Goal: Task Accomplishment & Management: Manage account settings

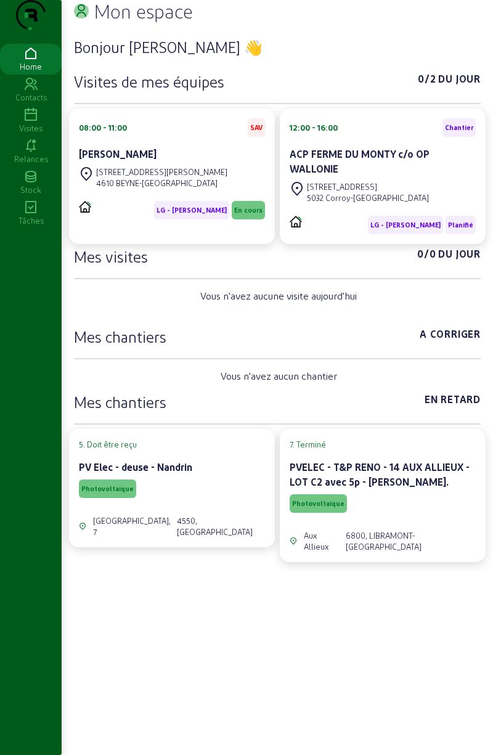
click at [30, 123] on icon at bounding box center [31, 115] width 62 height 15
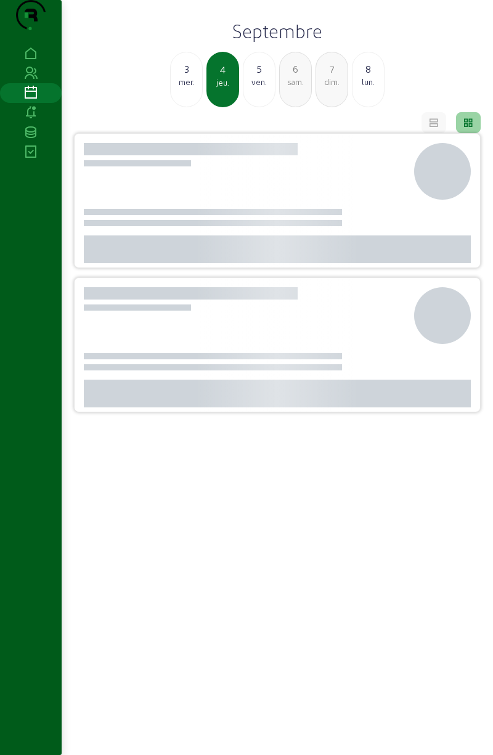
click at [25, 123] on link at bounding box center [31, 113] width 62 height 20
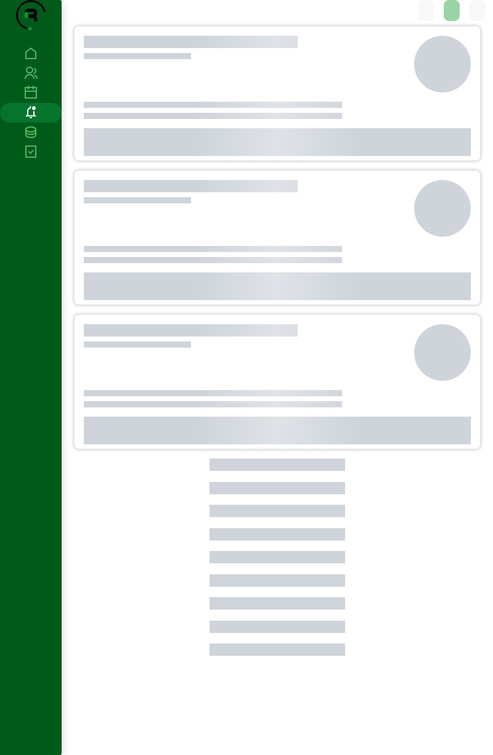
click at [188, 92] on div at bounding box center [245, 64] width 330 height 57
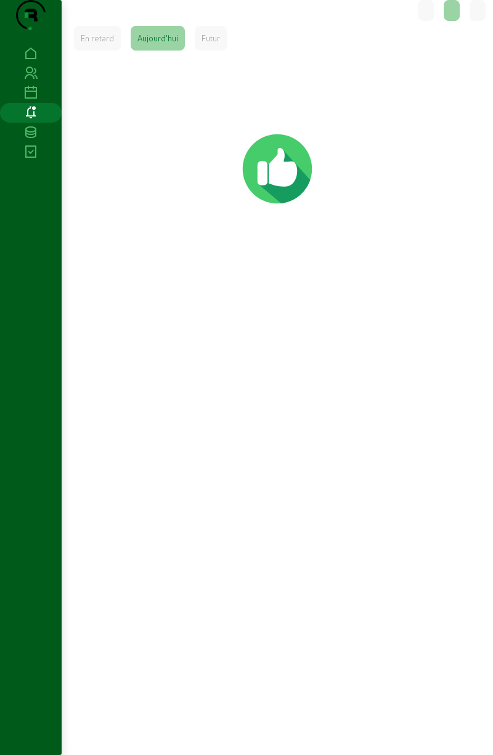
click at [27, 103] on link at bounding box center [31, 93] width 62 height 20
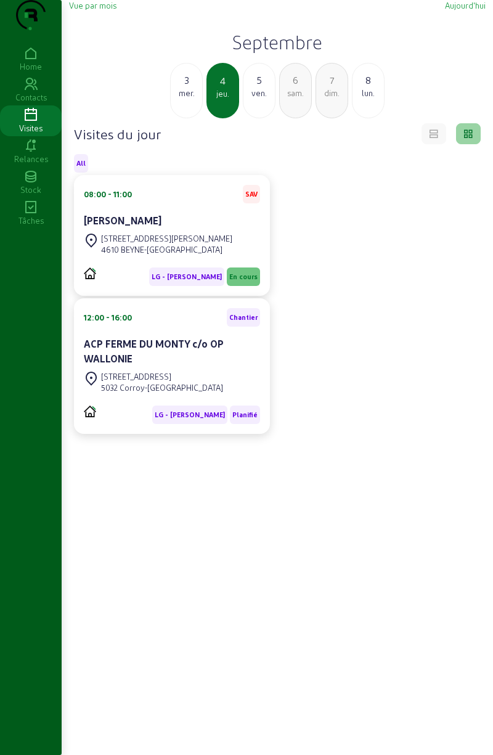
click at [181, 88] on div "3" at bounding box center [186, 80] width 31 height 15
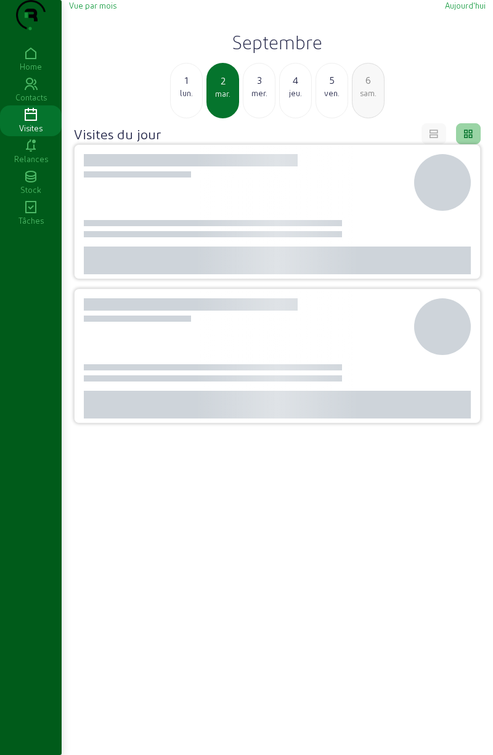
click at [184, 88] on div "1" at bounding box center [186, 80] width 31 height 15
click at [184, 88] on div "31" at bounding box center [186, 80] width 31 height 15
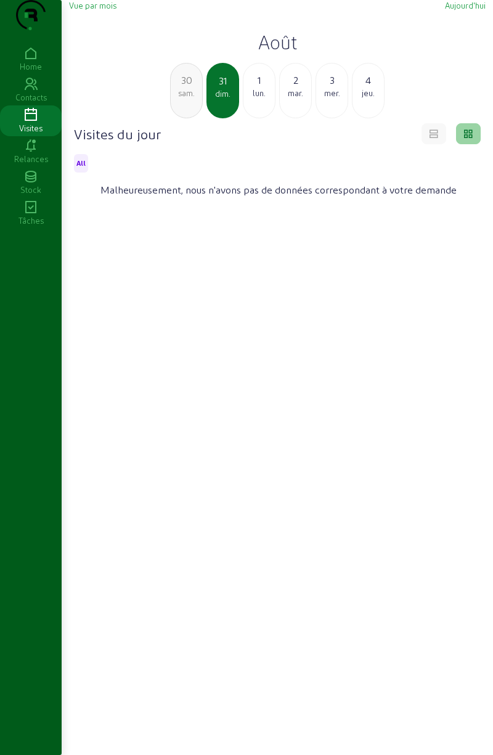
click at [184, 88] on div "30" at bounding box center [186, 80] width 31 height 15
click at [176, 88] on div "28" at bounding box center [186, 80] width 31 height 15
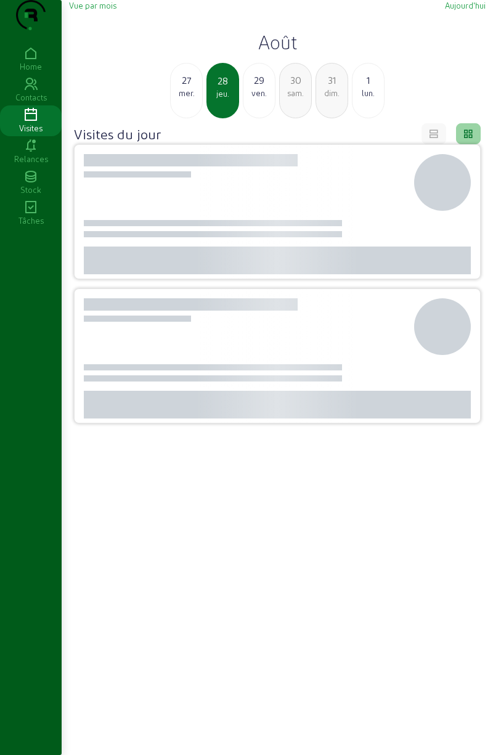
click at [174, 88] on div "27" at bounding box center [186, 80] width 31 height 15
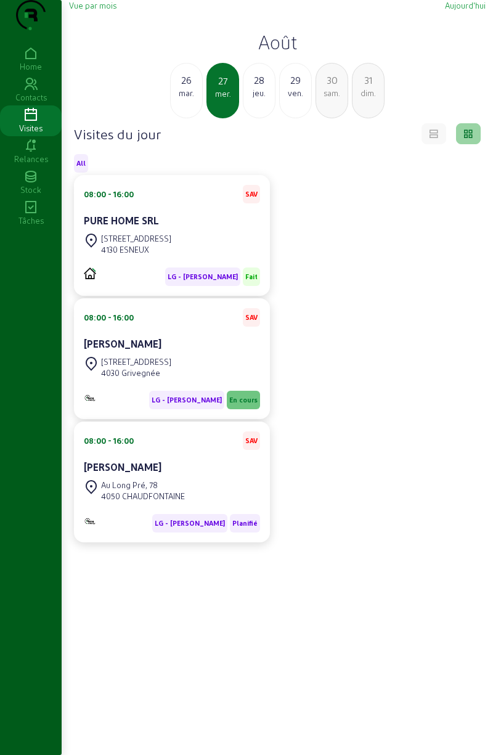
click at [145, 502] on div "4050 CHAUDFONTAINE" at bounding box center [143, 496] width 84 height 11
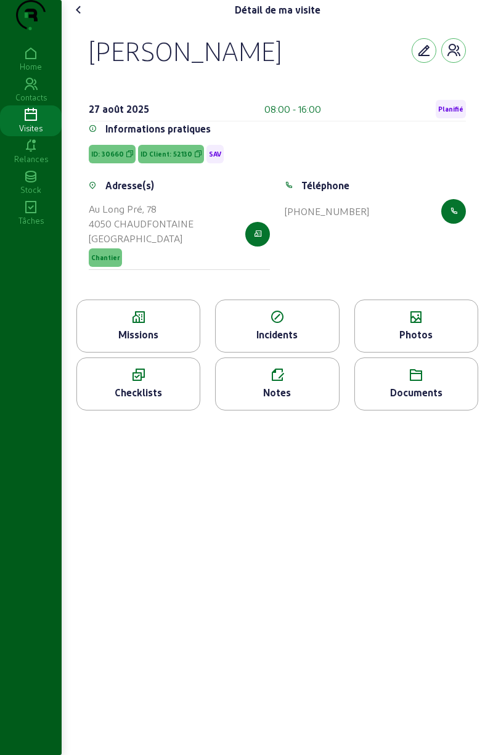
click at [127, 342] on div "Missions" at bounding box center [138, 334] width 123 height 15
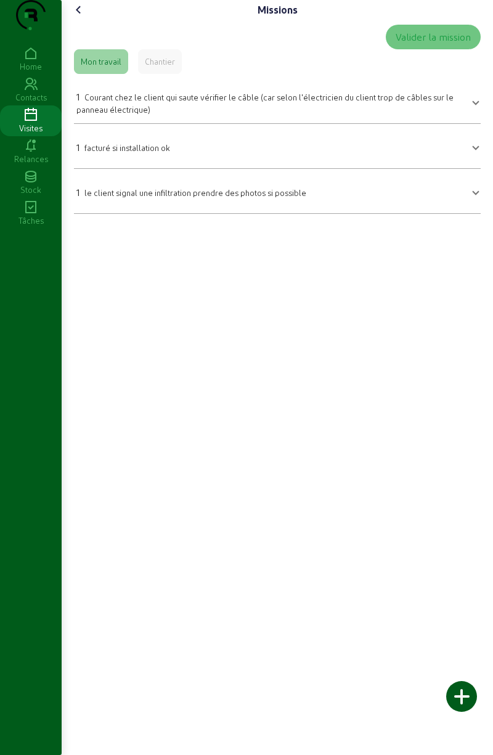
click at [184, 114] on span "Courant chez le client qui saute vérifier le câble (car selon l'électricien du …" at bounding box center [264, 103] width 377 height 22
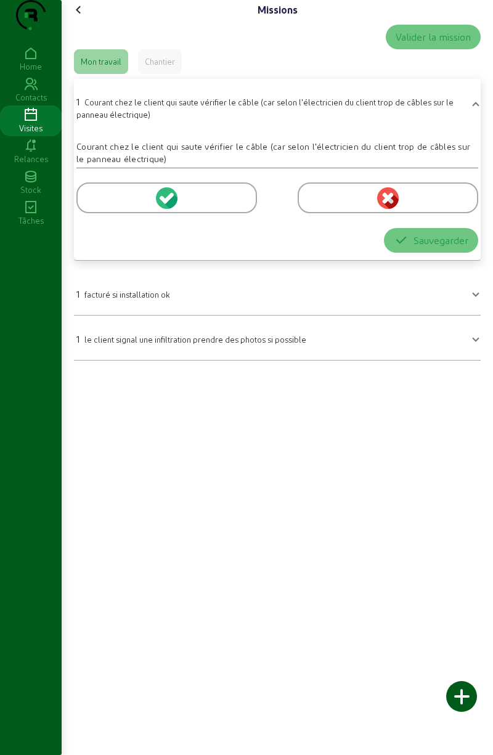
click at [78, 17] on icon at bounding box center [78, 9] width 15 height 15
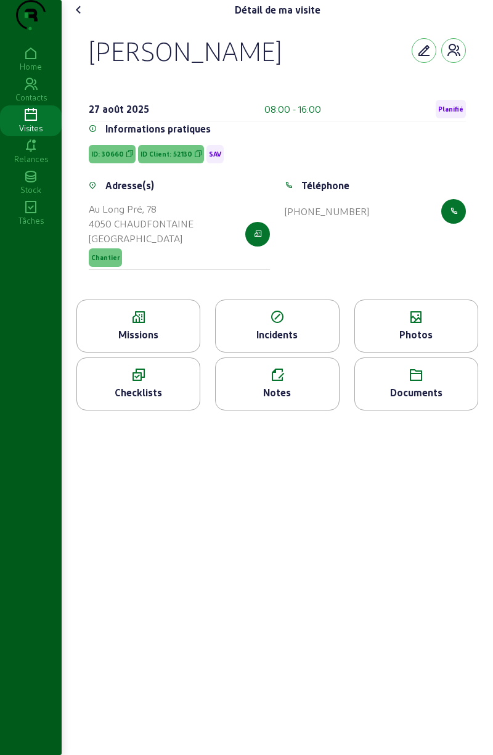
click at [412, 342] on div "Photos" at bounding box center [416, 334] width 123 height 15
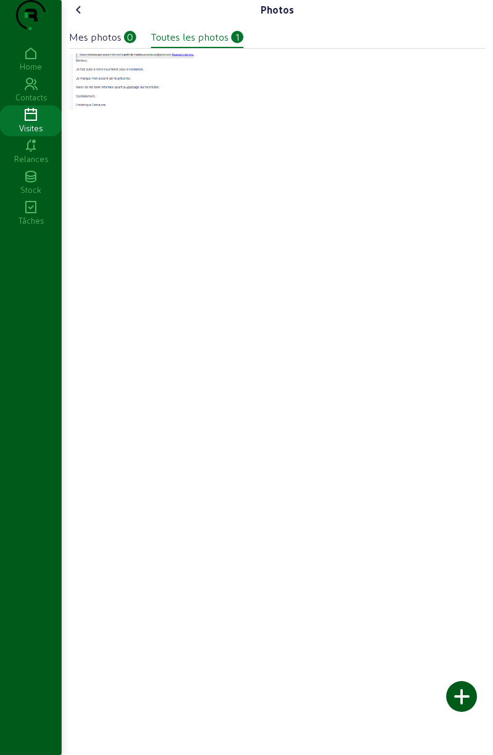
click at [462, 698] on div at bounding box center [461, 696] width 31 height 31
